Goal: Information Seeking & Learning: Learn about a topic

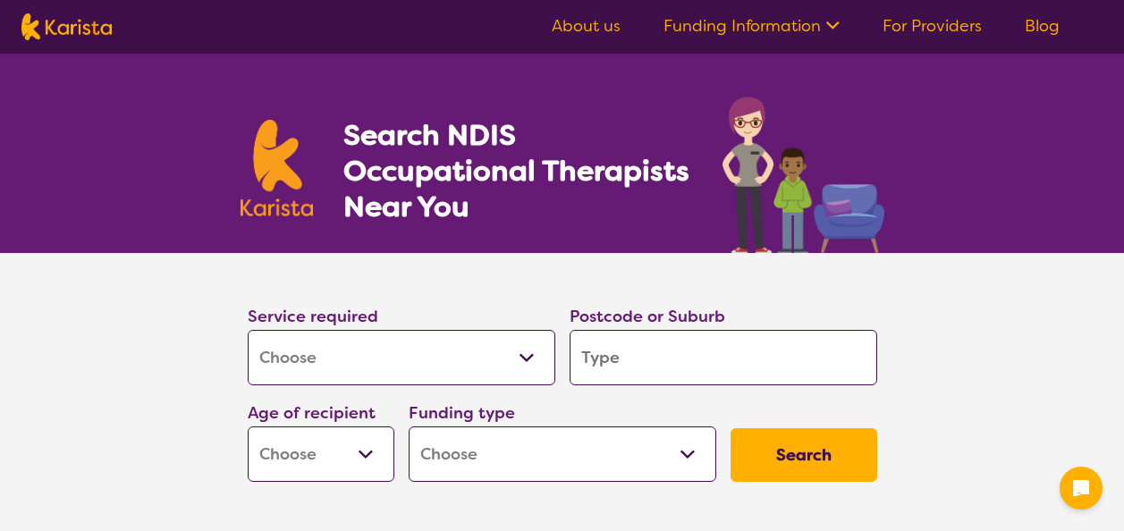
select select "[MEDICAL_DATA]"
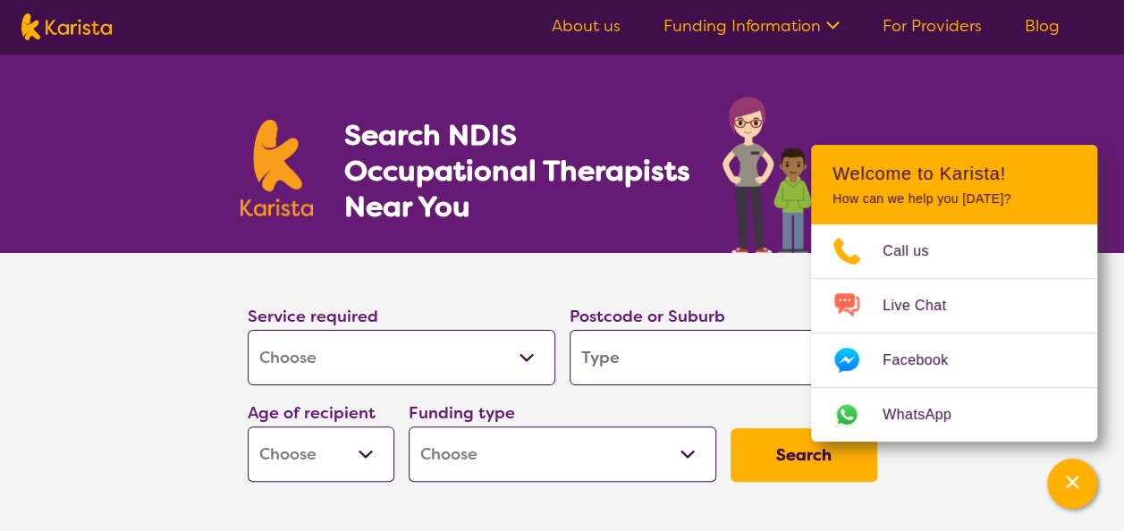
click at [534, 356] on select "Allied Health Assistant Assessment ([MEDICAL_DATA] or [MEDICAL_DATA]) Behaviour…" at bounding box center [402, 357] width 308 height 55
select select "Supported accommodation"
click at [248, 330] on select "Allied Health Assistant Assessment ([MEDICAL_DATA] or [MEDICAL_DATA]) Behaviour…" at bounding box center [402, 357] width 308 height 55
select select "Supported accommodation"
click at [662, 340] on input "search" at bounding box center [723, 357] width 308 height 55
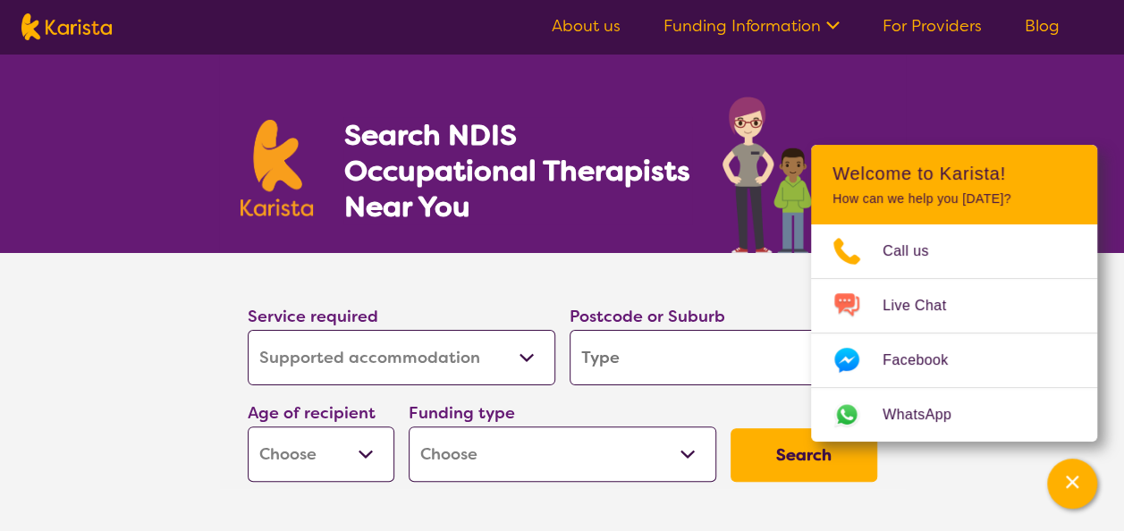
click at [730, 428] on button "Search" at bounding box center [803, 455] width 147 height 54
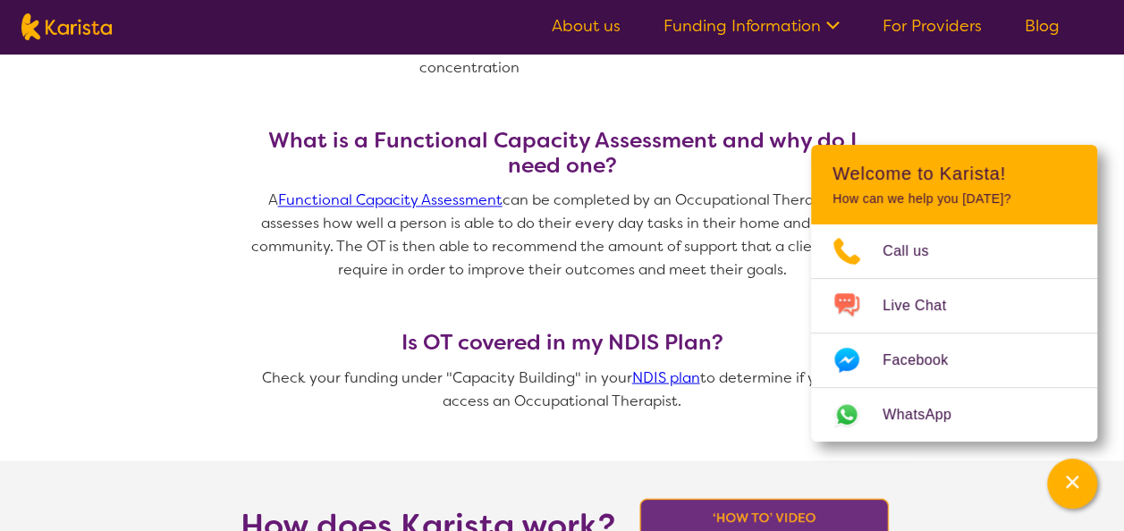
scroll to position [1341, 0]
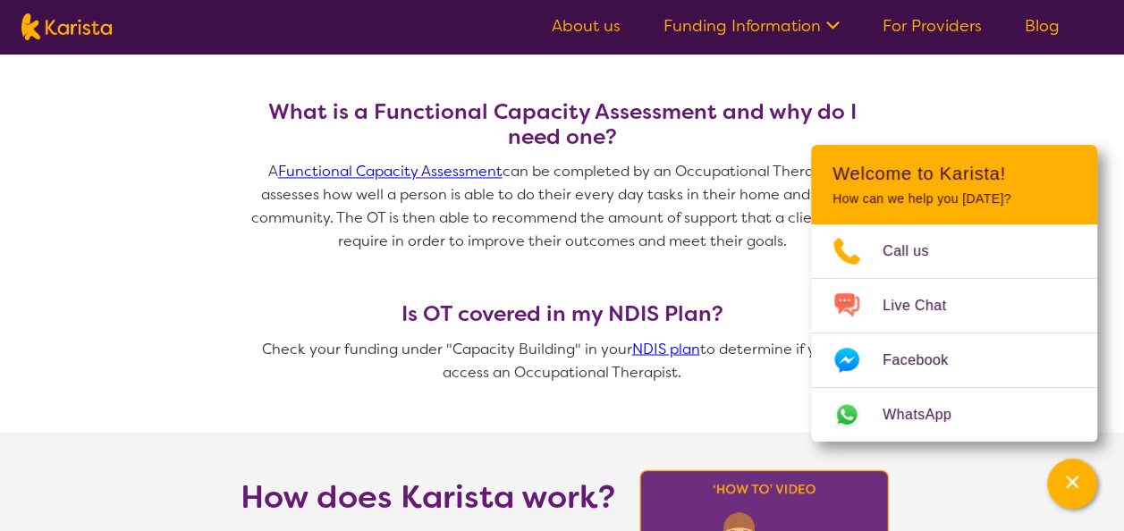
click at [646, 348] on link "NDIS plan" at bounding box center [666, 348] width 68 height 19
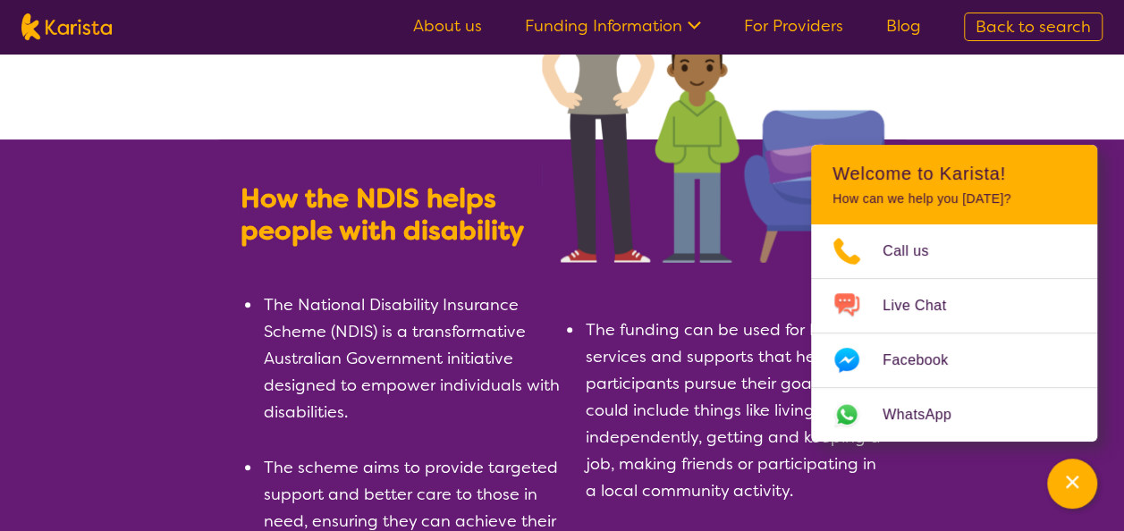
scroll to position [268, 0]
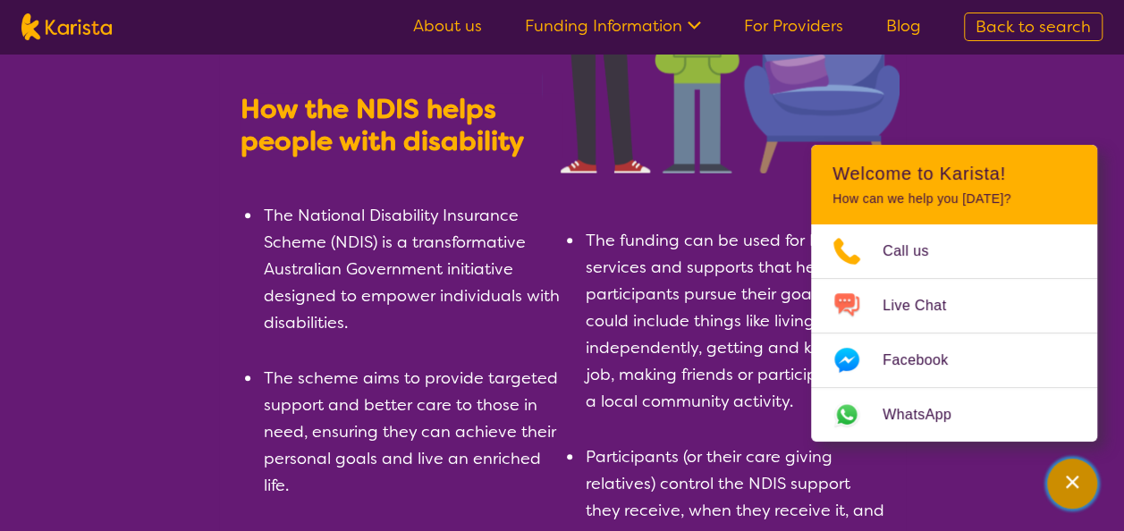
click at [1066, 488] on icon "Channel Menu" at bounding box center [1072, 482] width 13 height 13
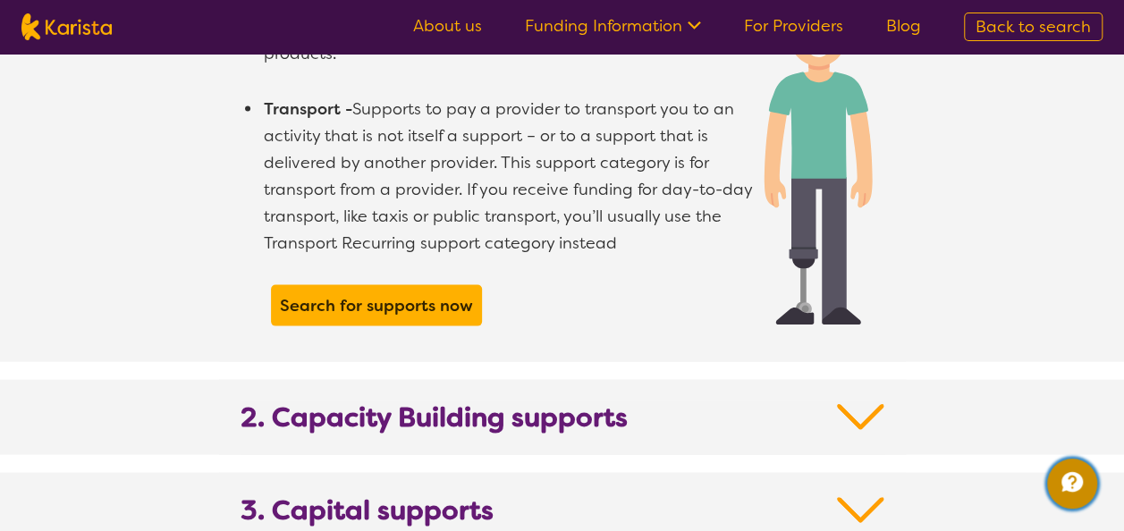
scroll to position [1698, 0]
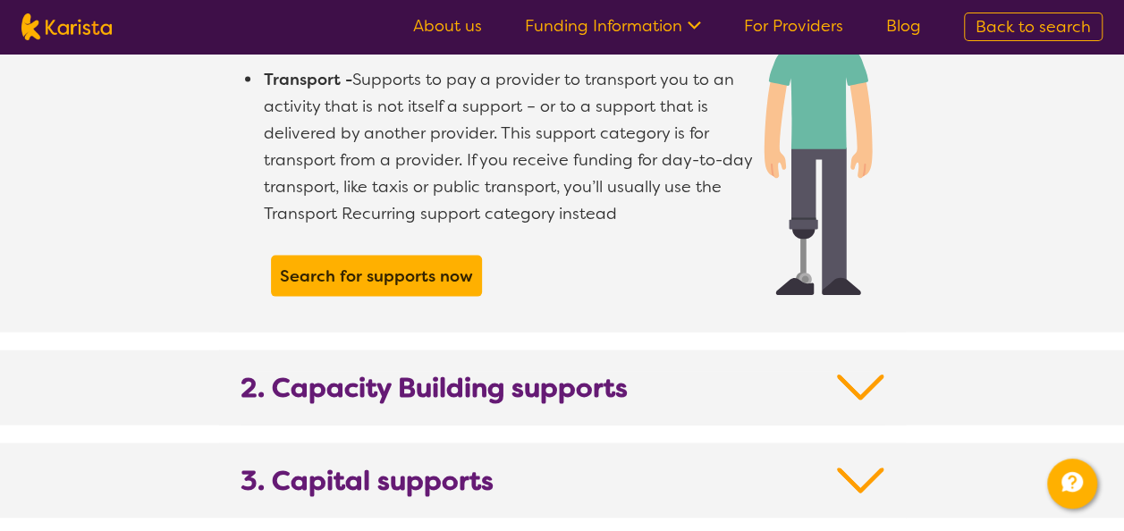
click at [753, 372] on h2 "2. Capacity Building supports" at bounding box center [562, 399] width 644 height 54
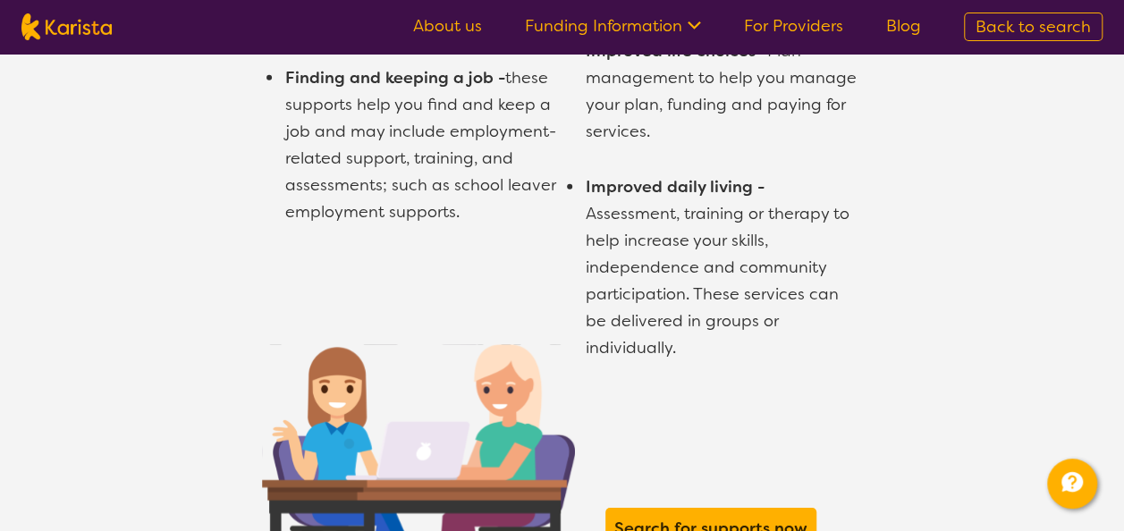
scroll to position [2771, 0]
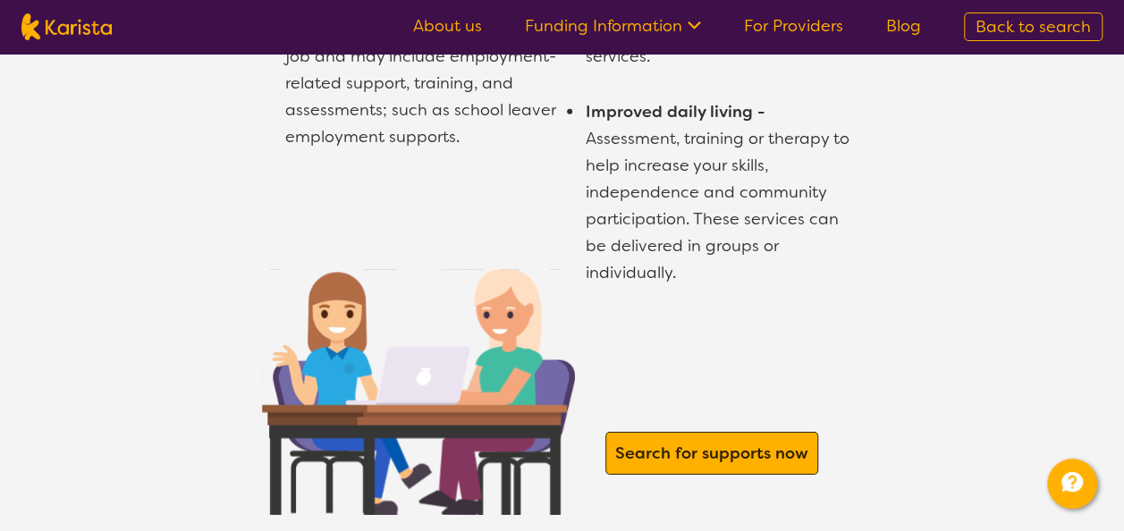
click at [642, 442] on b "Search for supports now" at bounding box center [711, 452] width 193 height 21
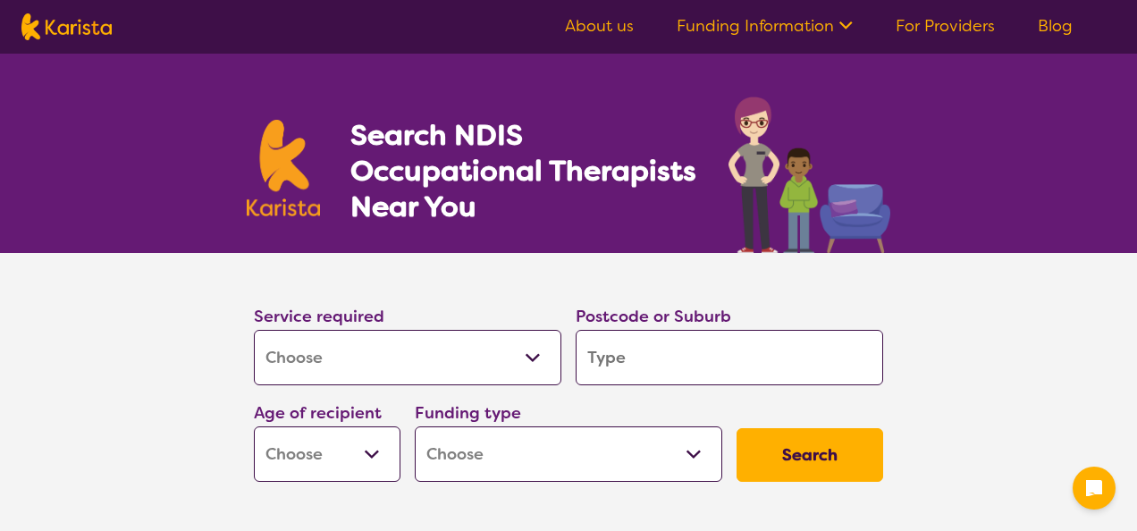
select select "[MEDICAL_DATA]"
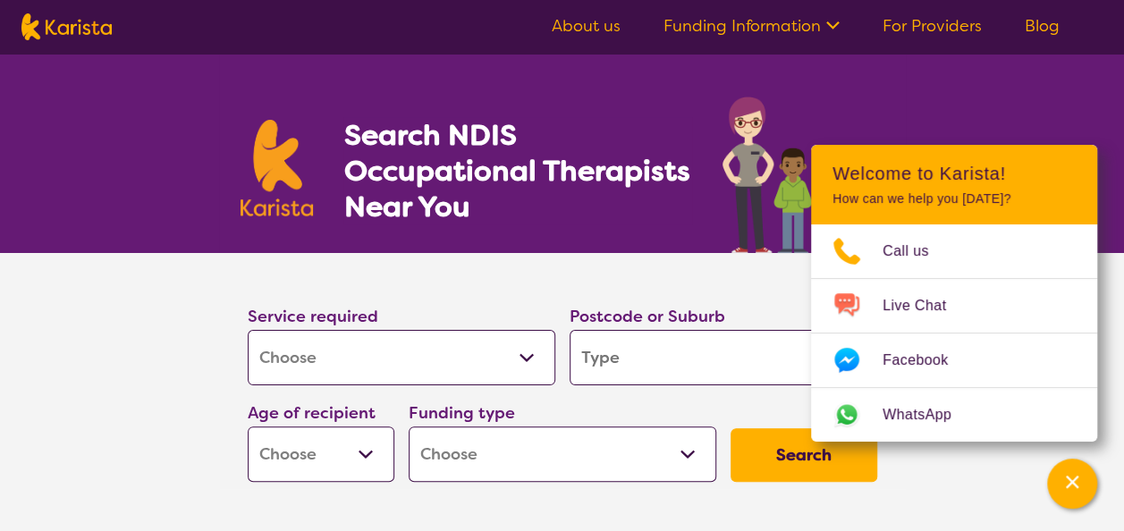
click at [531, 354] on select "Allied Health Assistant Assessment ([MEDICAL_DATA] or [MEDICAL_DATA]) Behaviour…" at bounding box center [402, 357] width 308 height 55
click at [367, 452] on select "Early Childhood - 0 to 9 Child - 10 to 11 Adolescent - 12 to 17 Adult - 18 to 6…" at bounding box center [321, 453] width 147 height 55
select select "AD"
click at [248, 426] on select "Early Childhood - 0 to 9 Child - 10 to 11 Adolescent - 12 to 17 Adult - 18 to 6…" at bounding box center [321, 453] width 147 height 55
select select "AD"
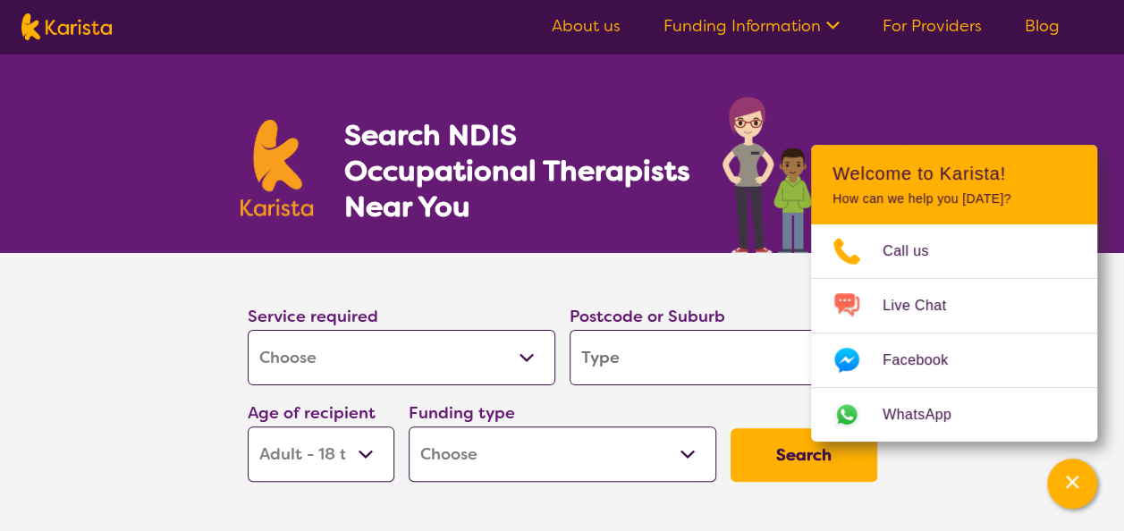
click at [356, 449] on select "Early Childhood - 0 to 9 Child - 10 to 11 Adolescent - 12 to 17 Adult - 18 to 6…" at bounding box center [321, 453] width 147 height 55
click at [525, 353] on select "Allied Health Assistant Assessment (ADHD or Autism) Behaviour support Counselli…" at bounding box center [402, 357] width 308 height 55
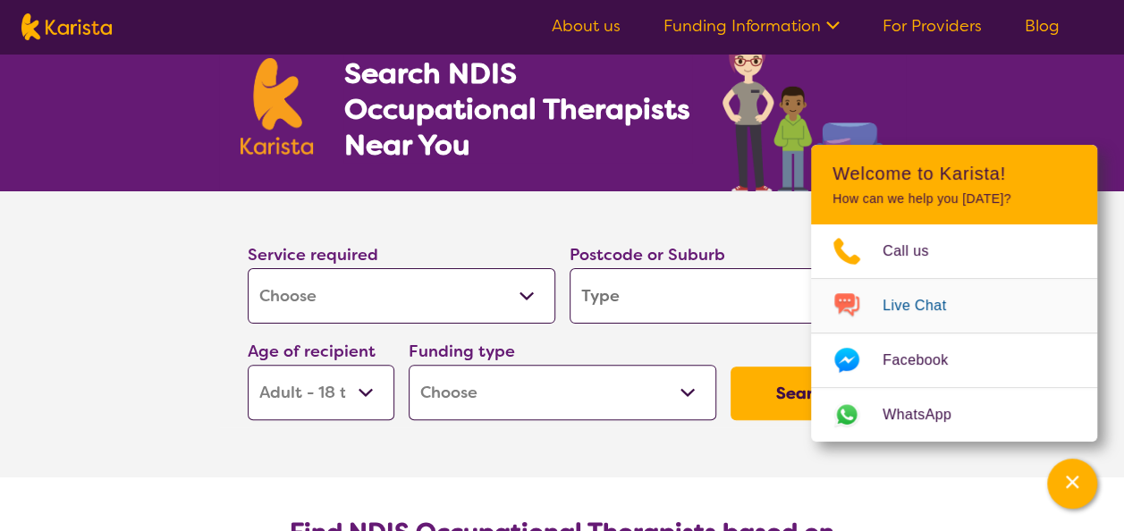
scroll to position [89, 0]
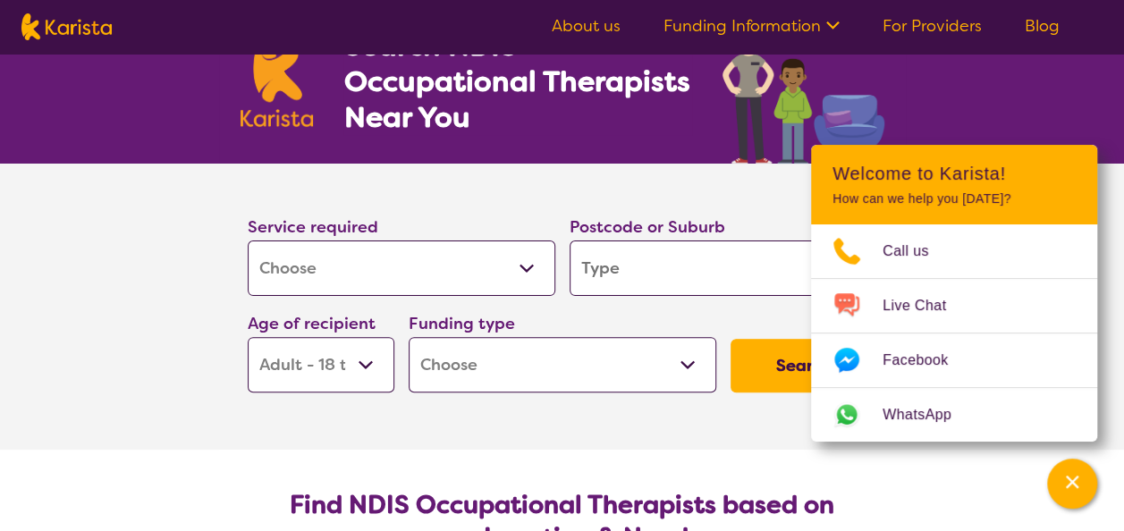
click at [687, 365] on select "Home Care Package (HCP) National Disability Insurance Scheme (NDIS) I don't know" at bounding box center [563, 364] width 308 height 55
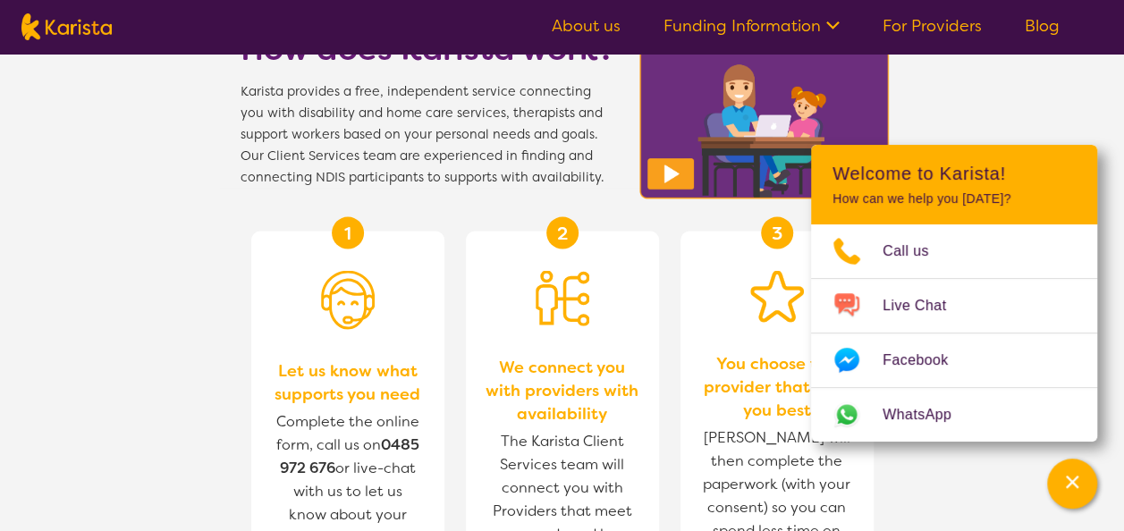
scroll to position [1788, 0]
click at [338, 229] on div "1" at bounding box center [348, 233] width 32 height 32
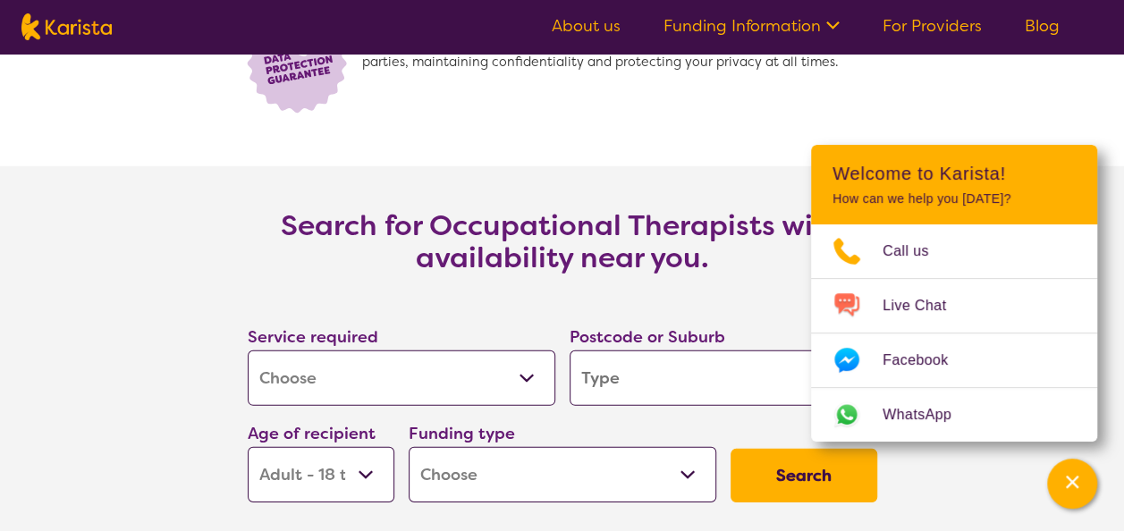
scroll to position [2503, 0]
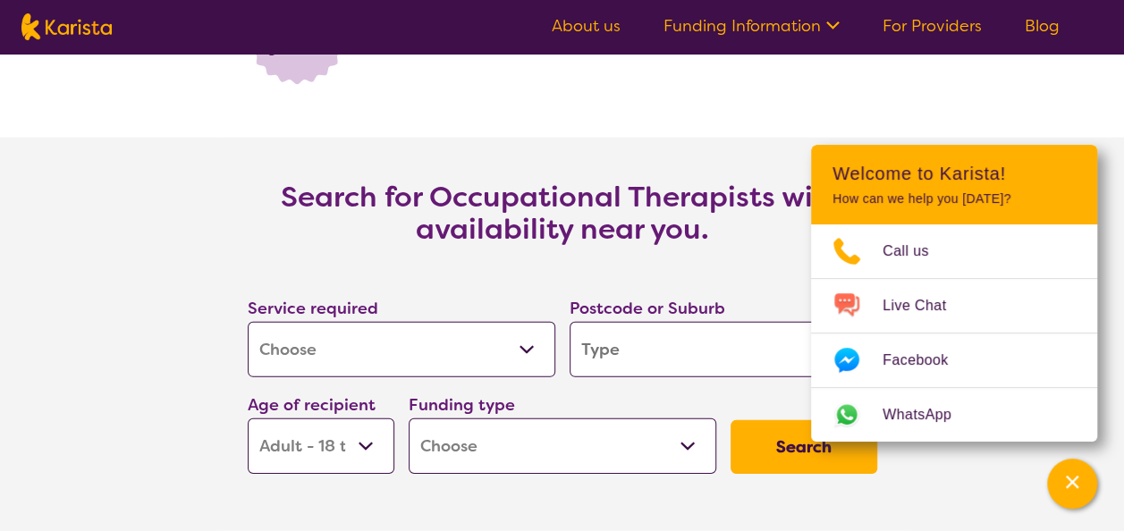
click at [531, 346] on select "Allied Health Assistant Assessment (ADHD or Autism) Behaviour support Counselli…" at bounding box center [402, 349] width 308 height 55
select select "Employment Support"
click at [248, 322] on select "Allied Health Assistant Assessment (ADHD or Autism) Behaviour support Counselli…" at bounding box center [402, 349] width 308 height 55
select select "Employment Support"
click at [602, 364] on input "search" at bounding box center [723, 349] width 308 height 55
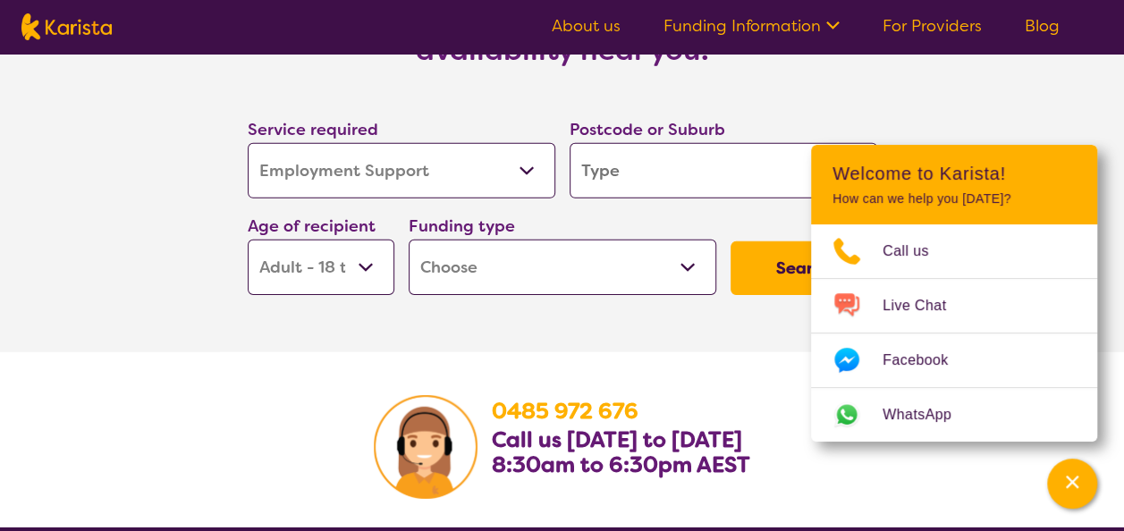
scroll to position [2771, 0]
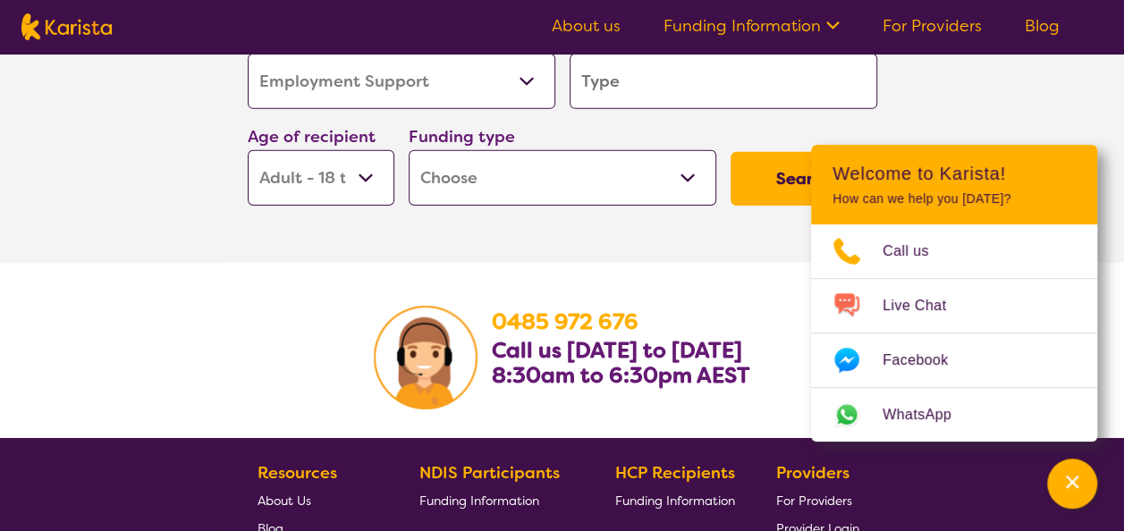
click at [769, 181] on button "Search" at bounding box center [803, 179] width 147 height 54
click at [693, 178] on select "Home Care Package (HCP) National Disability Insurance Scheme (NDIS) I don't know" at bounding box center [563, 177] width 308 height 55
select select "HCP"
click at [409, 150] on select "Home Care Package (HCP) National Disability Insurance Scheme (NDIS) I don't know" at bounding box center [563, 177] width 308 height 55
select select "HCP"
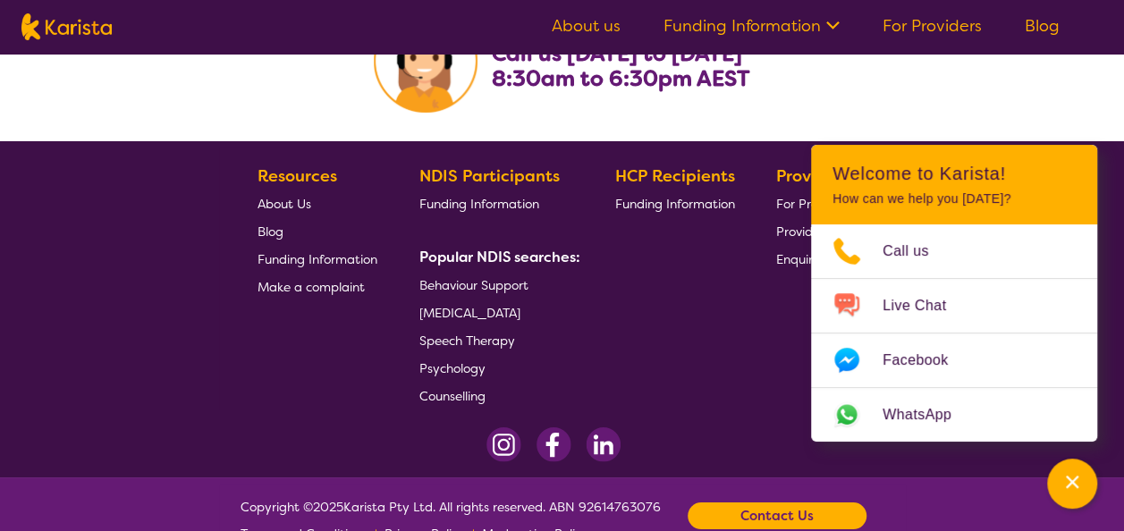
scroll to position [3108, 0]
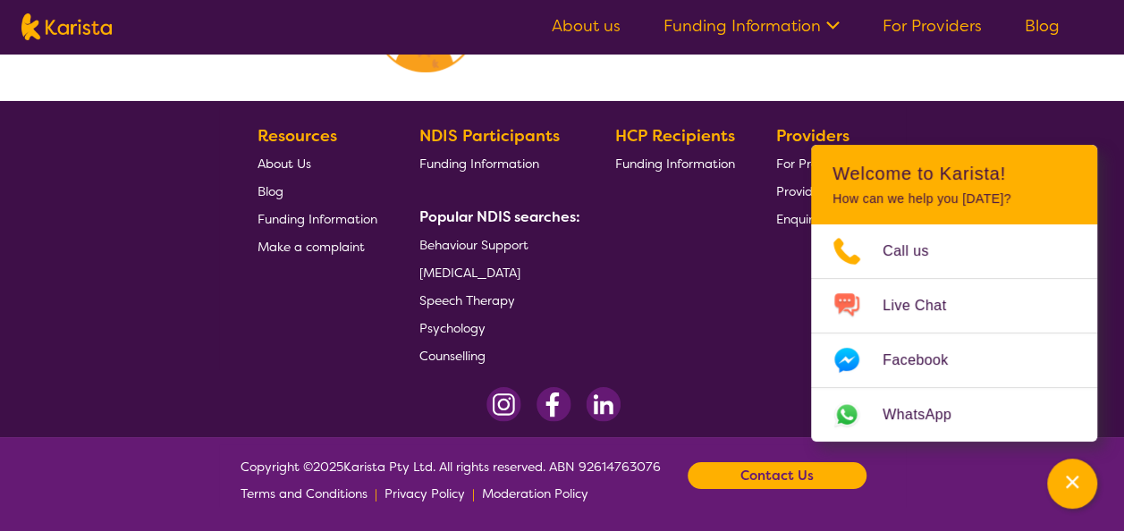
click at [825, 477] on div "Contact Us" at bounding box center [776, 475] width 179 height 27
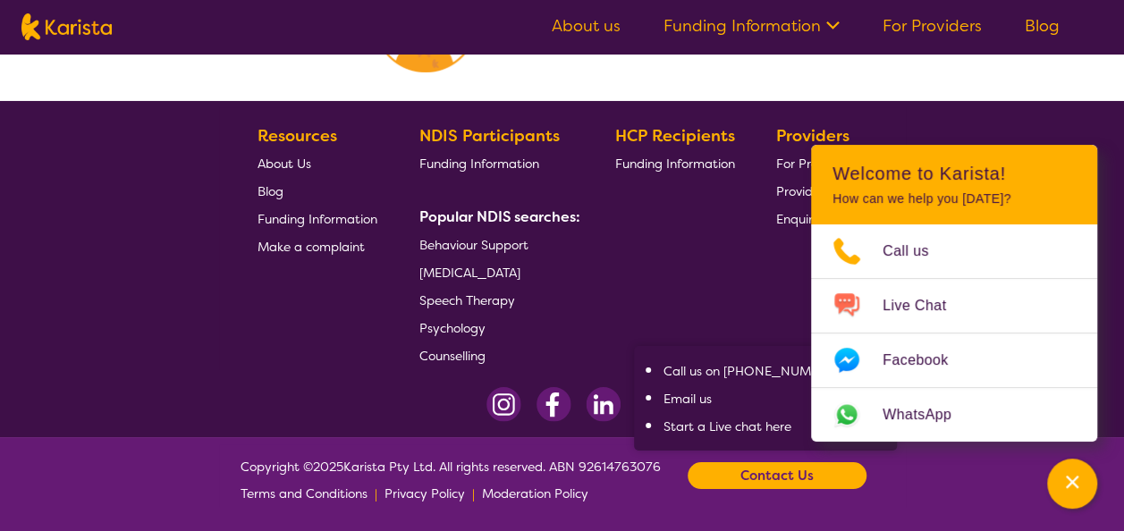
click at [674, 282] on div "HCP Recipients Funding Information" at bounding box center [677, 245] width 127 height 247
